Goal: Task Accomplishment & Management: Use online tool/utility

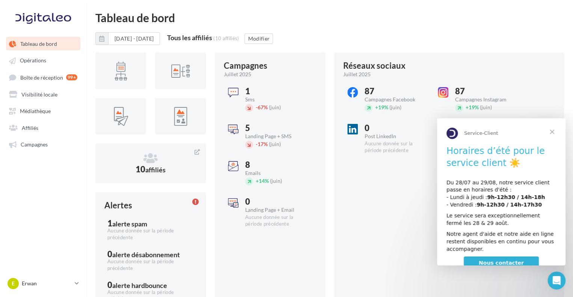
click at [555, 131] on span "Fermer" at bounding box center [551, 131] width 27 height 27
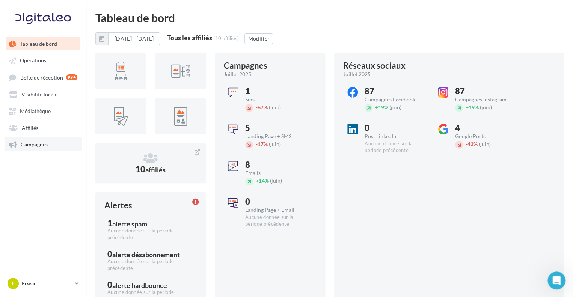
click at [35, 142] on span "Campagnes" at bounding box center [34, 144] width 27 height 6
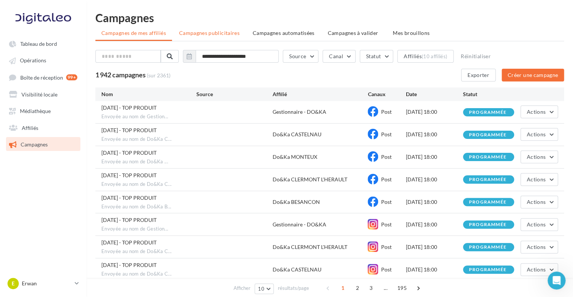
click at [231, 36] on span "Campagnes publicitaires" at bounding box center [209, 33] width 60 height 6
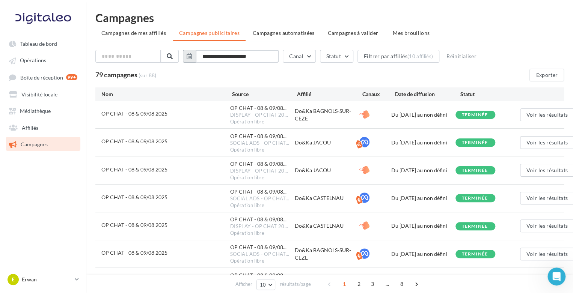
click at [228, 58] on input "**********" at bounding box center [237, 56] width 83 height 13
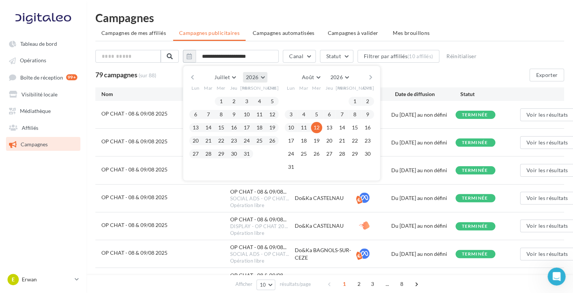
click at [263, 74] on button "2026" at bounding box center [255, 77] width 24 height 11
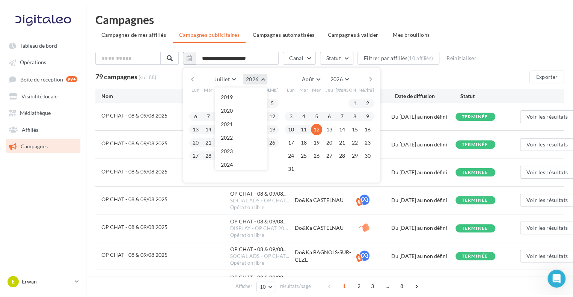
scroll to position [81, 0]
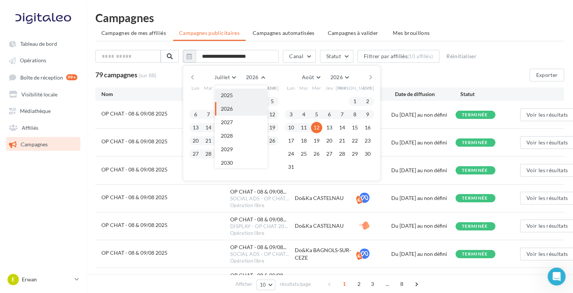
click at [229, 92] on span "2025" at bounding box center [227, 95] width 12 height 6
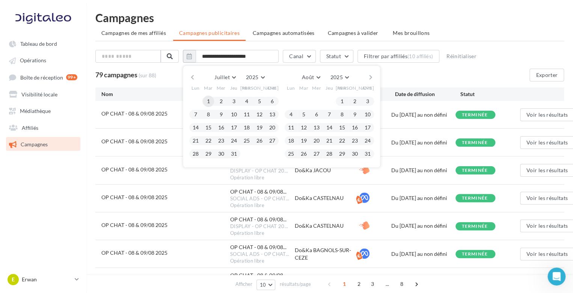
click at [214, 100] on button "1" at bounding box center [208, 101] width 11 height 11
click at [240, 156] on button "31" at bounding box center [233, 153] width 11 height 11
type input "**********"
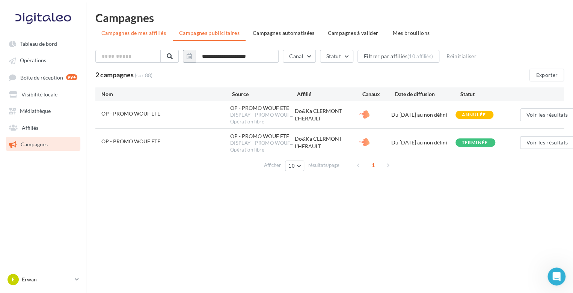
click at [150, 30] on span "Campagnes de mes affiliés" at bounding box center [133, 33] width 65 height 6
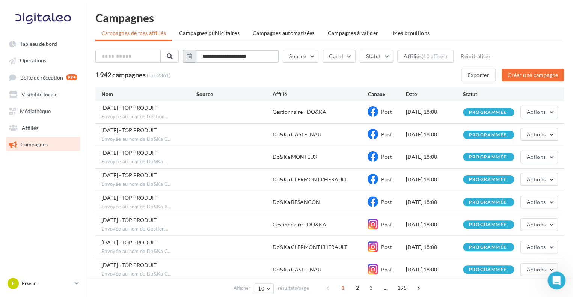
click at [241, 53] on input "**********" at bounding box center [237, 56] width 83 height 13
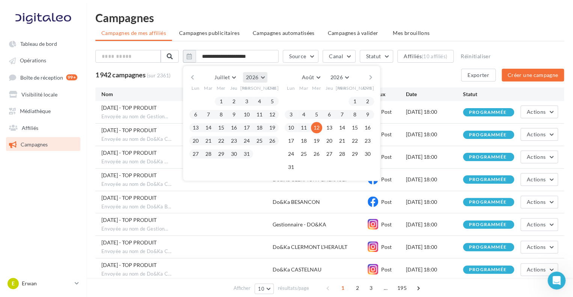
click at [267, 78] on button "2026" at bounding box center [255, 77] width 24 height 11
click at [238, 91] on button "2025" at bounding box center [241, 96] width 53 height 14
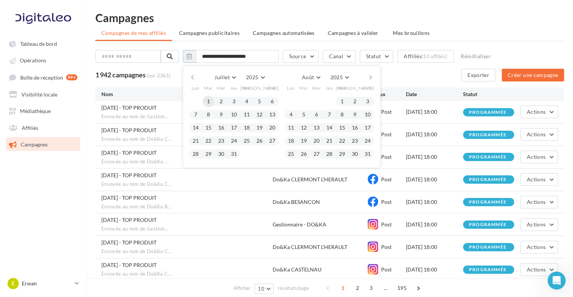
click at [214, 100] on button "1" at bounding box center [208, 101] width 11 height 11
click at [233, 152] on button "31" at bounding box center [233, 153] width 11 height 11
type input "**********"
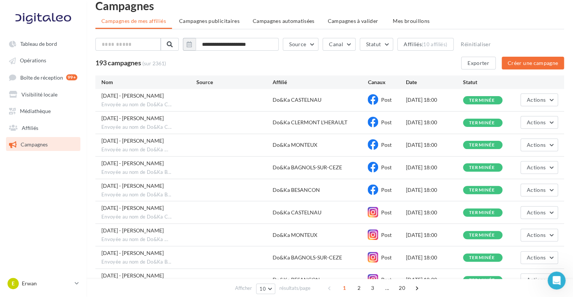
scroll to position [0, 0]
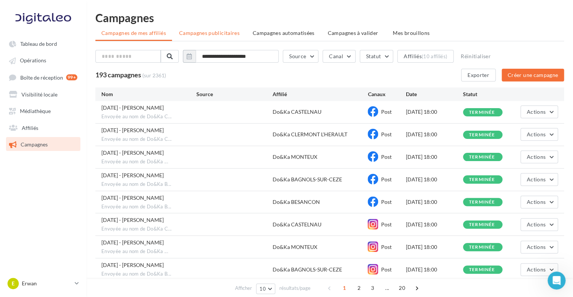
click at [203, 29] on li "Campagnes publicitaires" at bounding box center [209, 33] width 72 height 14
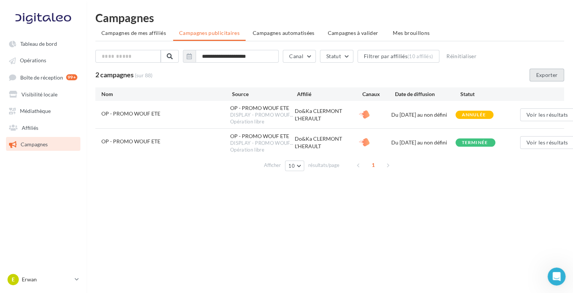
click at [550, 74] on button "Exporter" at bounding box center [546, 75] width 35 height 13
click at [343, 200] on div "Tableau de bord Opérations Affiliés" at bounding box center [286, 158] width 573 height 293
click at [26, 147] on span "Campagnes" at bounding box center [34, 144] width 27 height 6
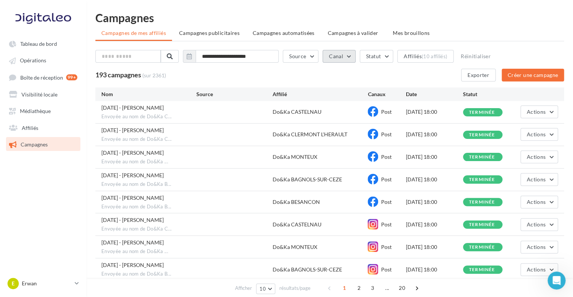
click at [337, 58] on button "Canal" at bounding box center [339, 56] width 33 height 13
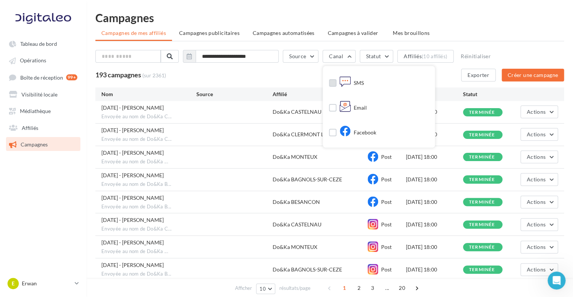
click at [335, 84] on label at bounding box center [333, 83] width 8 height 8
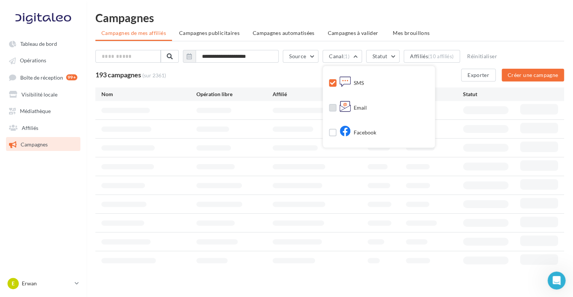
click at [336, 107] on label at bounding box center [333, 108] width 8 height 8
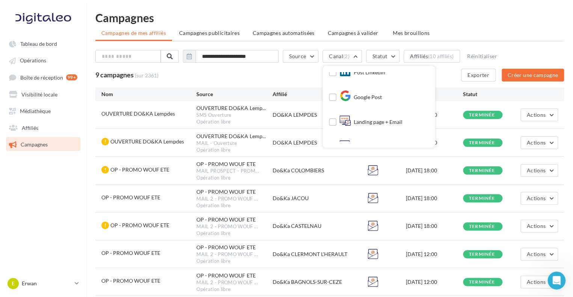
scroll to position [123, 0]
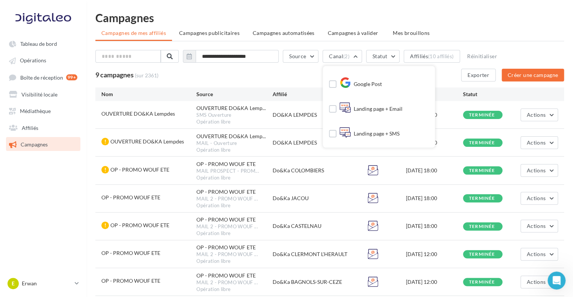
click at [403, 108] on div "Landing page + Email" at bounding box center [370, 109] width 63 height 11
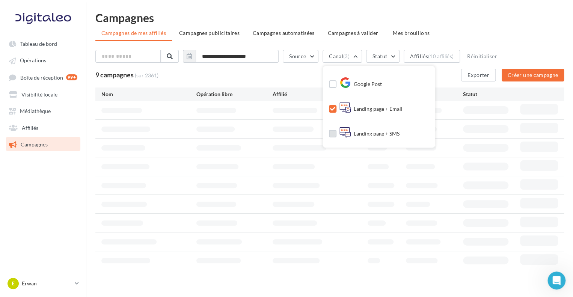
click at [396, 129] on div "Landing page + SMS" at bounding box center [369, 133] width 60 height 11
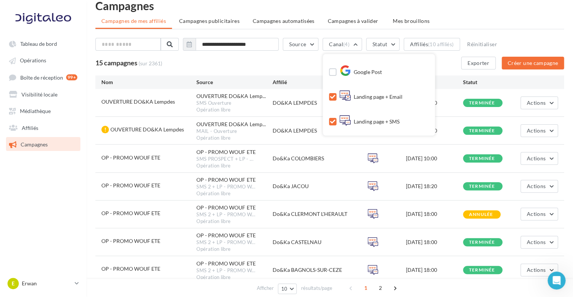
click at [394, 121] on div "Landing page + SMS" at bounding box center [369, 121] width 60 height 11
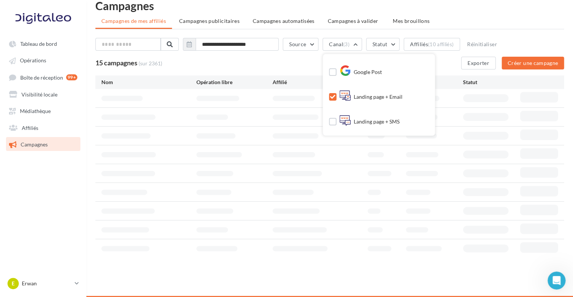
click at [386, 95] on div "Landing page + Email" at bounding box center [370, 97] width 63 height 11
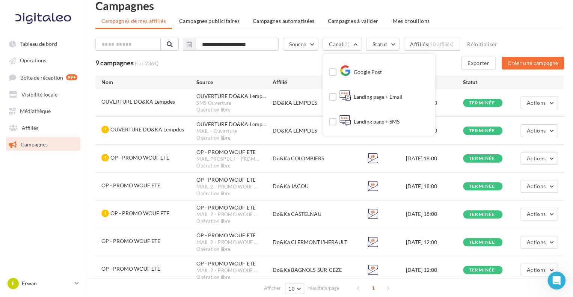
click at [278, 61] on div "9 campagnes (sur 2361) Exporter Créer une campagne" at bounding box center [329, 63] width 469 height 13
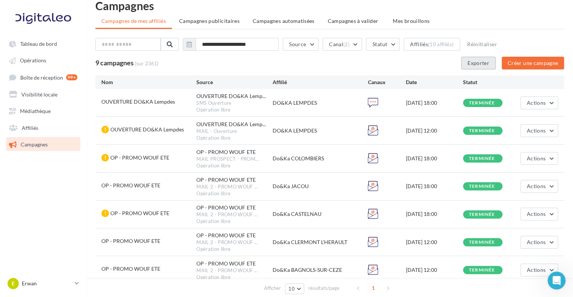
click at [485, 65] on button "Exporter" at bounding box center [478, 63] width 35 height 13
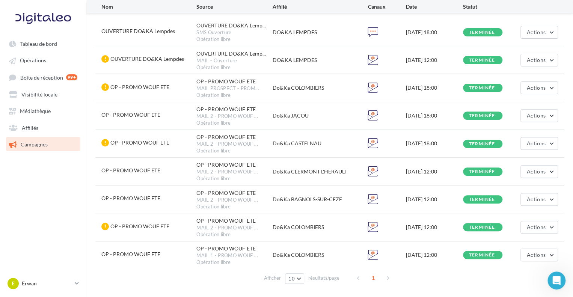
scroll to position [110, 0]
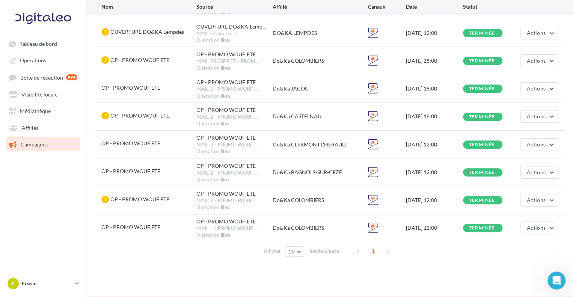
click at [300, 115] on div "Do&Ka CASTELNAU" at bounding box center [320, 117] width 95 height 8
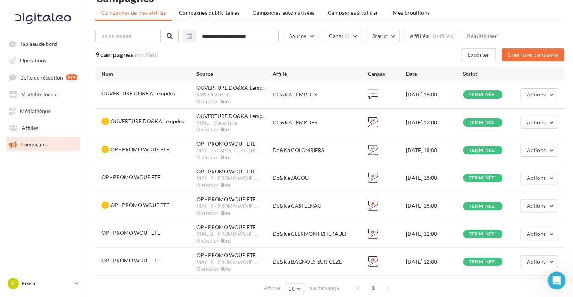
scroll to position [0, 0]
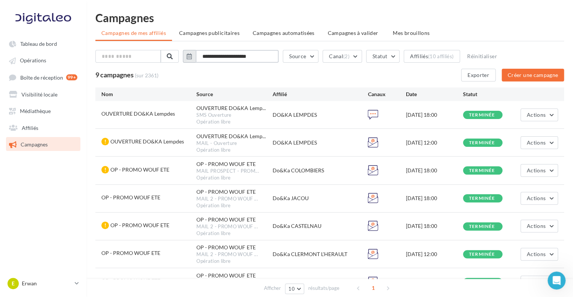
click at [214, 59] on input "**********" at bounding box center [237, 56] width 83 height 13
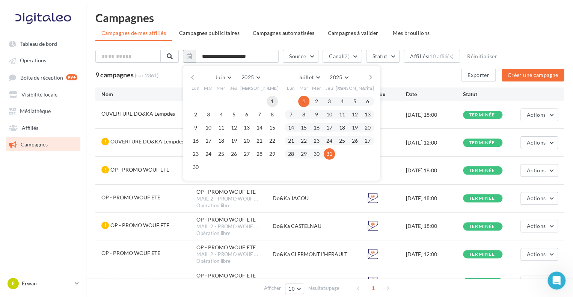
click at [277, 99] on button "1" at bounding box center [272, 101] width 11 height 11
click at [335, 155] on button "31" at bounding box center [329, 153] width 11 height 11
type input "**********"
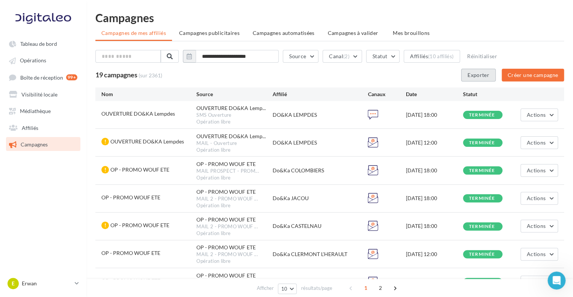
click at [467, 73] on button "Exporter" at bounding box center [478, 75] width 35 height 13
